Goal: Find specific page/section: Find specific page/section

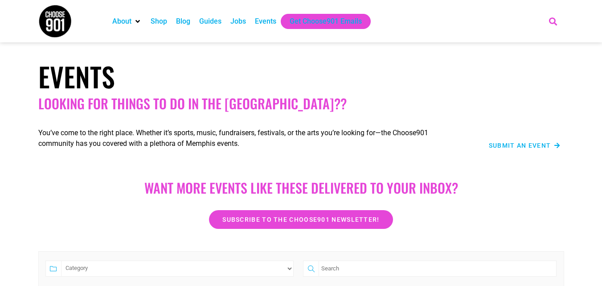
click at [554, 20] on icon "Search" at bounding box center [552, 21] width 15 height 15
paste input "[PERSON_NAME] Band"
type input "[PERSON_NAME] Band"
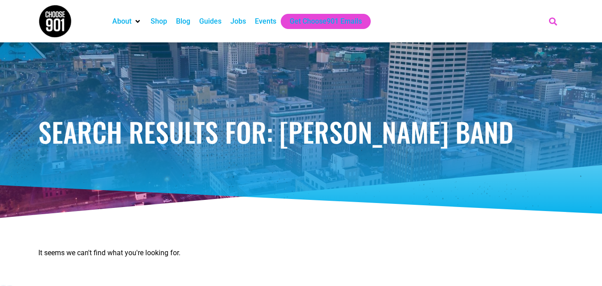
click at [555, 23] on icon "Search" at bounding box center [552, 21] width 15 height 15
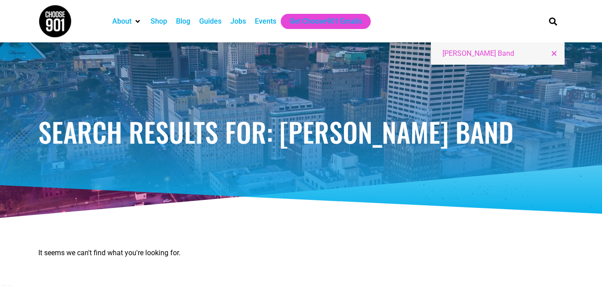
click at [464, 57] on input "[PERSON_NAME] Band" at bounding box center [494, 53] width 104 height 11
paste input "Ultimate Elvis Christmas starring"
type input "Ultimate Elvis Christmas starring"
